Goal: Information Seeking & Learning: Understand process/instructions

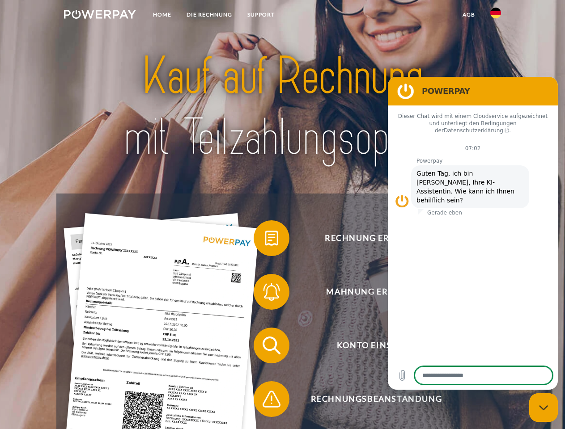
click at [100, 16] on img at bounding box center [100, 14] width 72 height 9
click at [495, 16] on img at bounding box center [495, 13] width 11 height 11
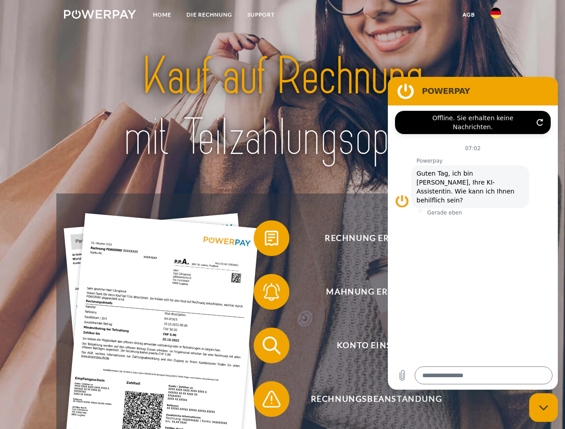
click at [468, 15] on link "agb" at bounding box center [469, 15] width 28 height 16
click at [265, 240] on span at bounding box center [258, 238] width 45 height 45
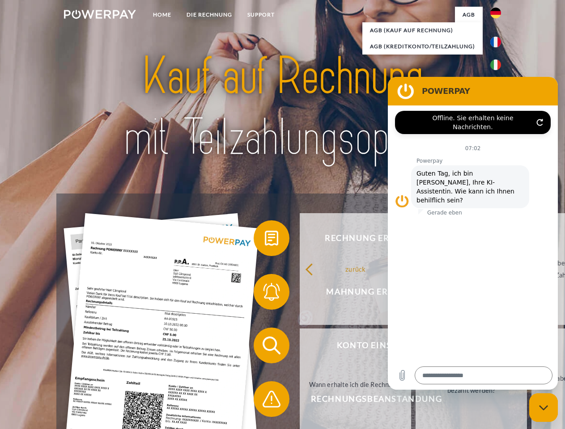
click at [265, 294] on span at bounding box center [258, 292] width 45 height 45
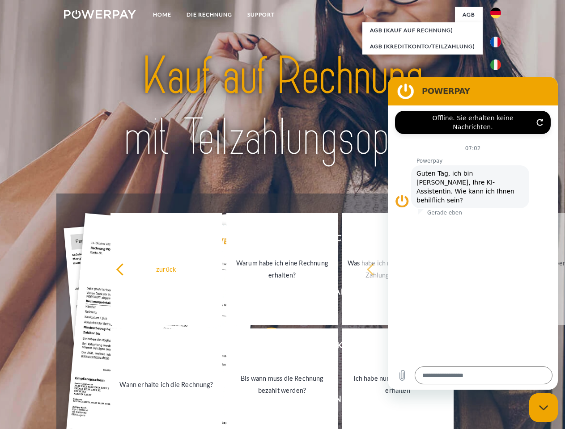
click at [265, 347] on link "Bis wann muss die Rechnung bezahlt werden?" at bounding box center [281, 385] width 111 height 112
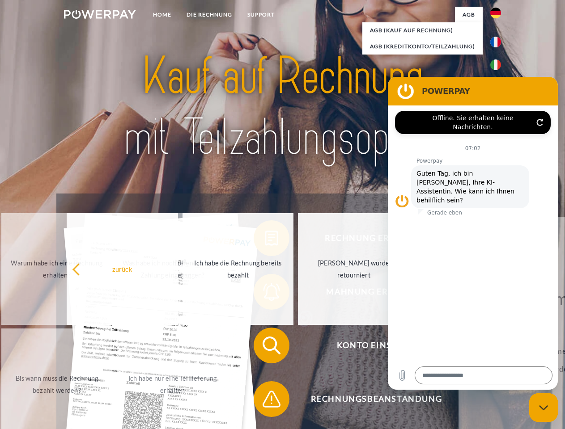
click at [265, 401] on span at bounding box center [258, 399] width 45 height 45
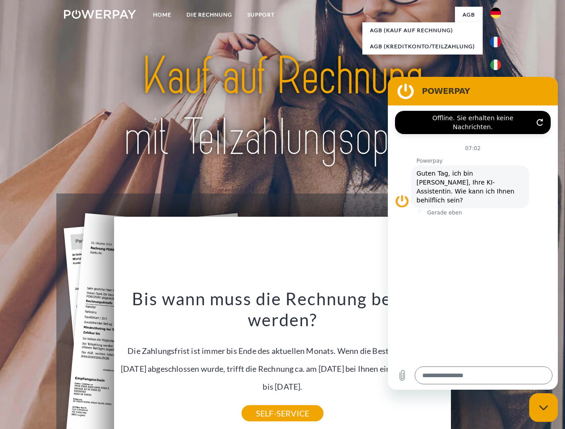
click at [543, 408] on icon "Messaging-Fenster schließen" at bounding box center [543, 408] width 9 height 6
type textarea "*"
